Goal: Find specific page/section: Find specific page/section

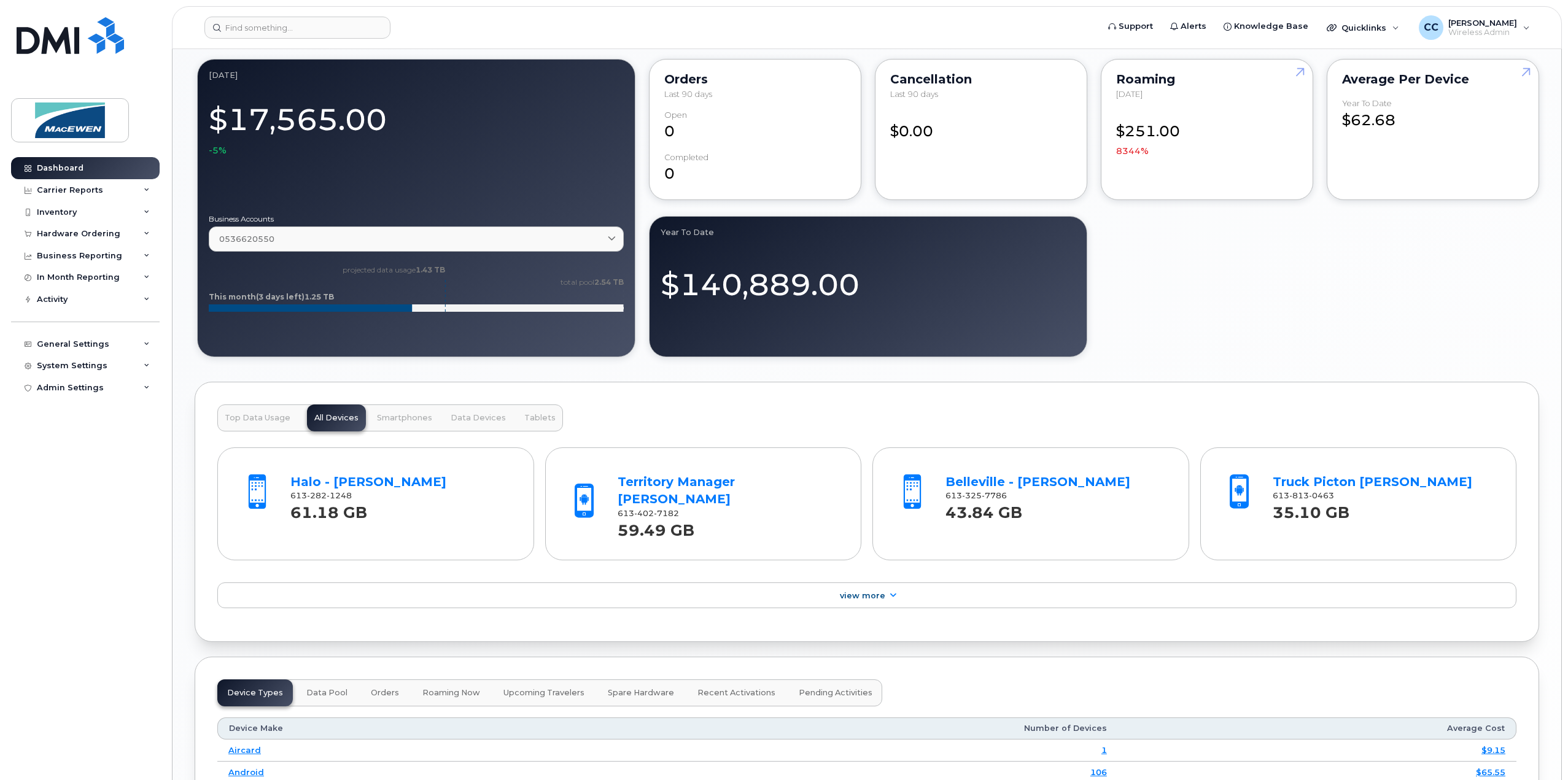
scroll to position [736, 0]
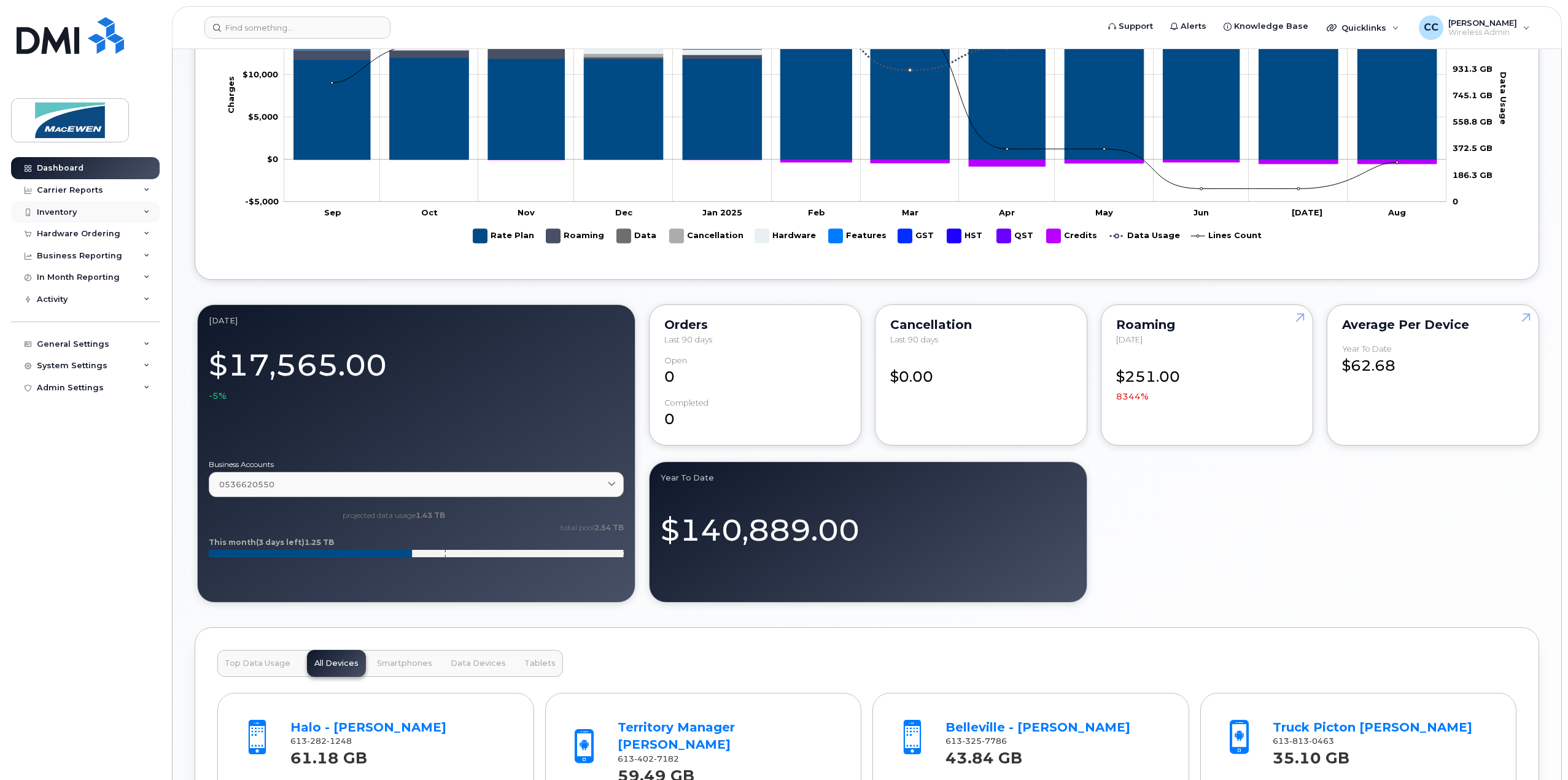
click at [46, 214] on div "Inventory" at bounding box center [56, 213] width 40 height 10
click at [65, 229] on div "Mobility Devices" at bounding box center [77, 234] width 70 height 11
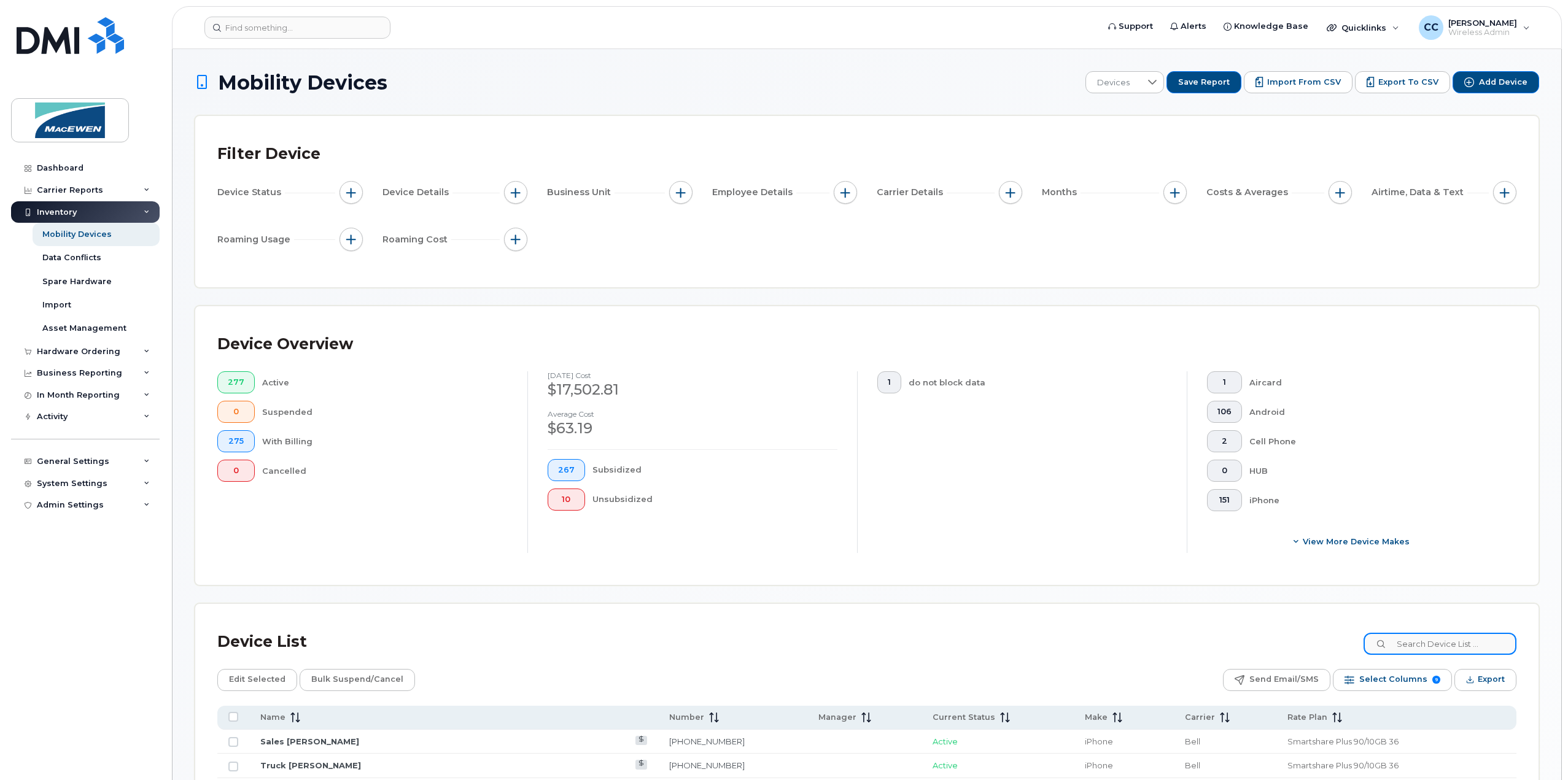
click at [1442, 648] on input at bounding box center [1440, 643] width 153 height 22
type input "mena"
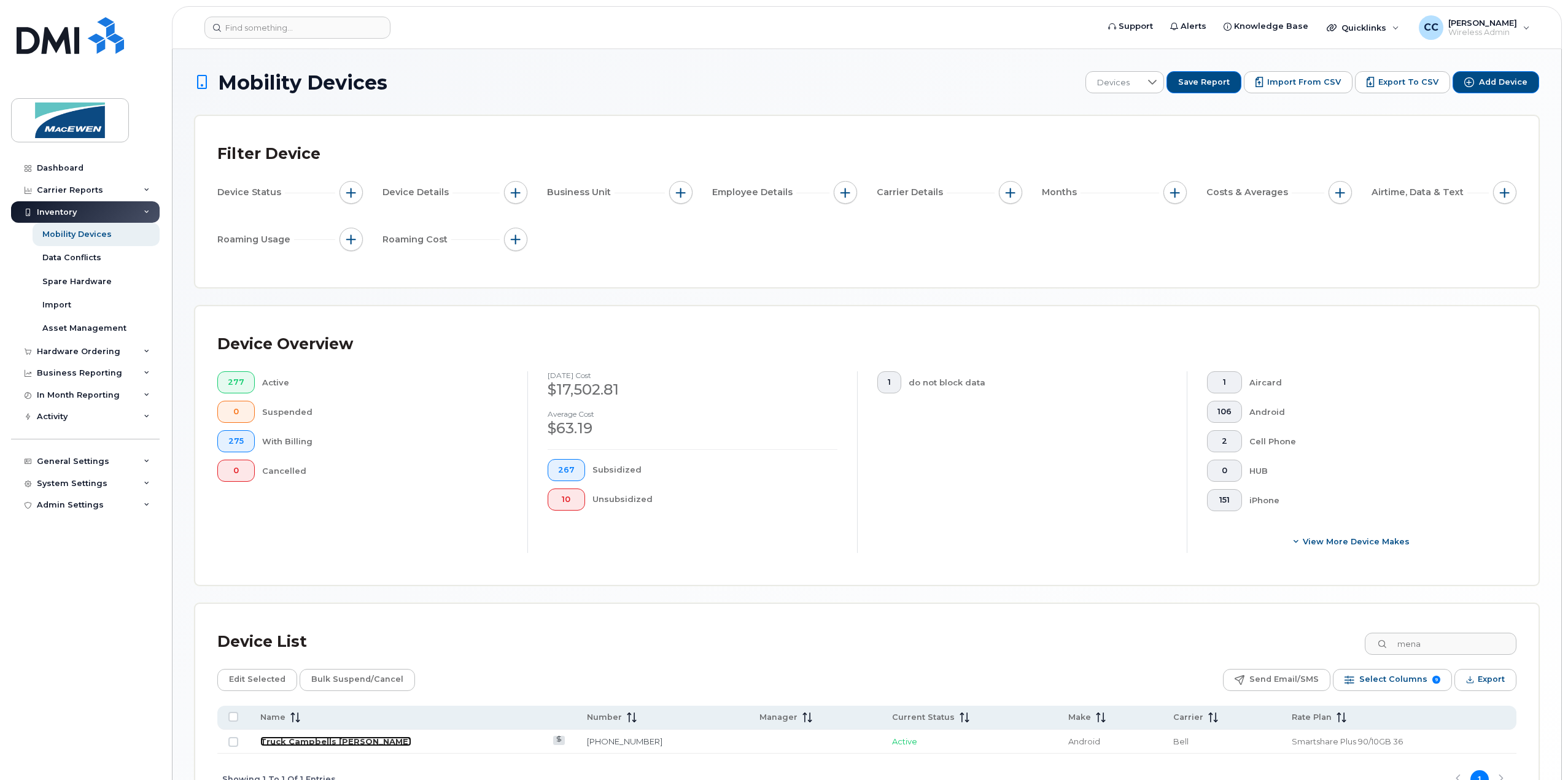
click at [363, 736] on link "Truck Campbells [PERSON_NAME]" at bounding box center [335, 741] width 151 height 10
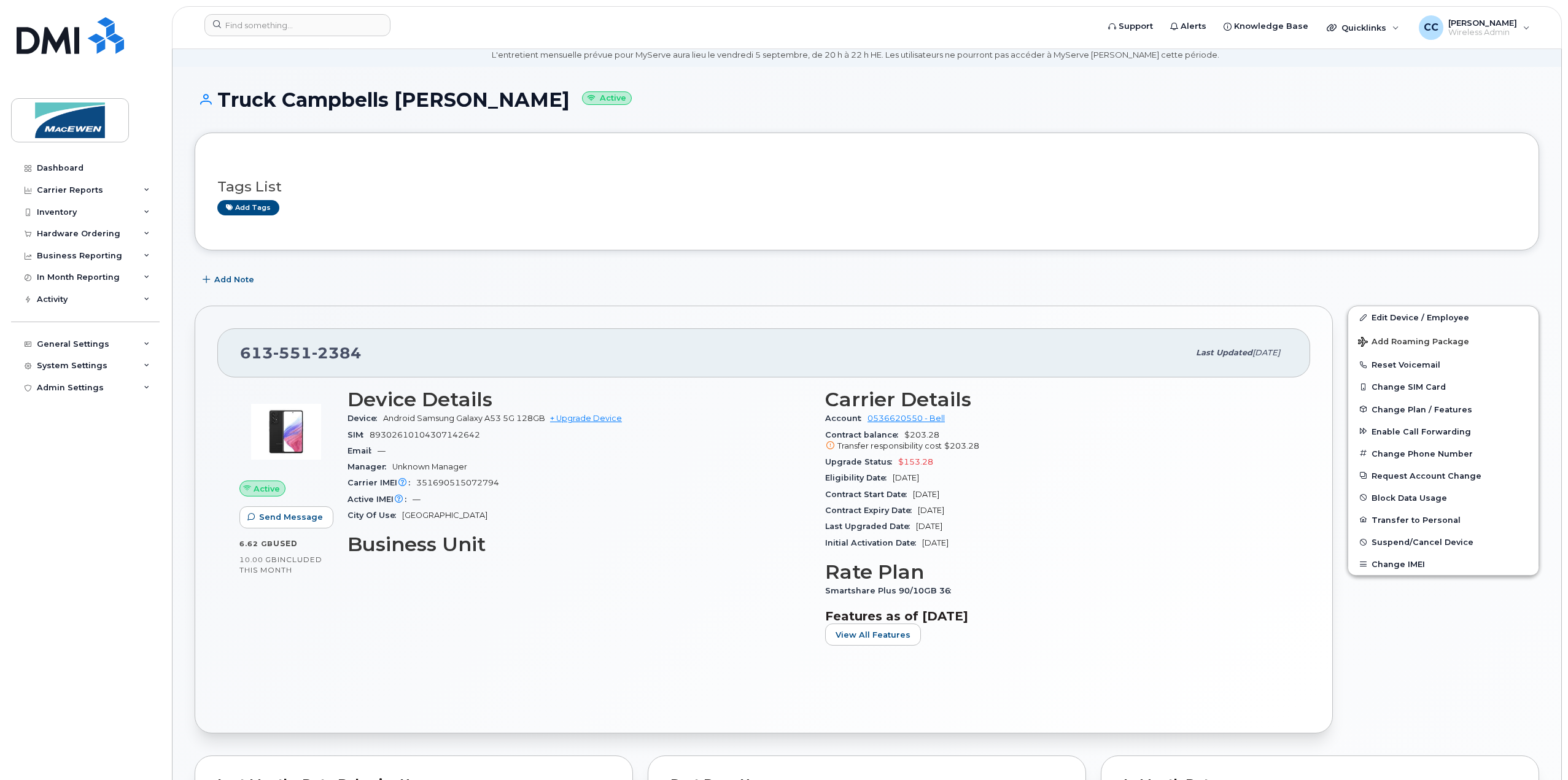
scroll to position [61, 0]
